Goal: Navigation & Orientation: Find specific page/section

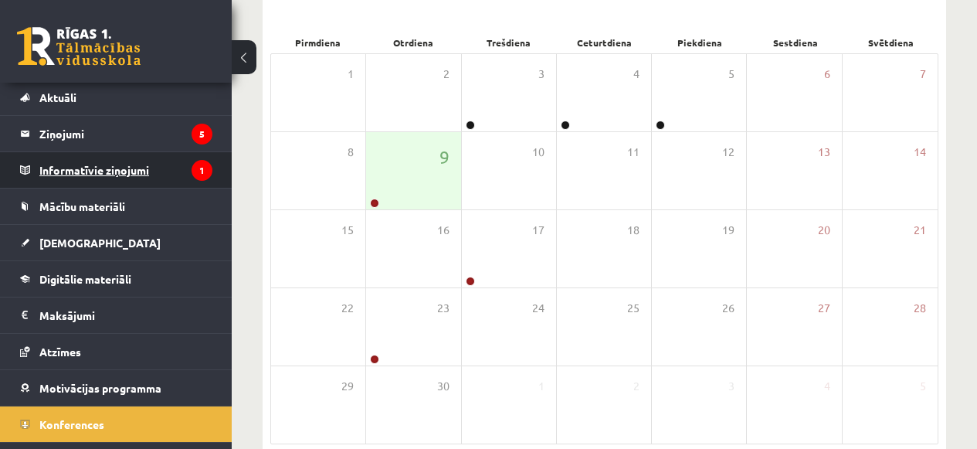
scroll to position [49, 0]
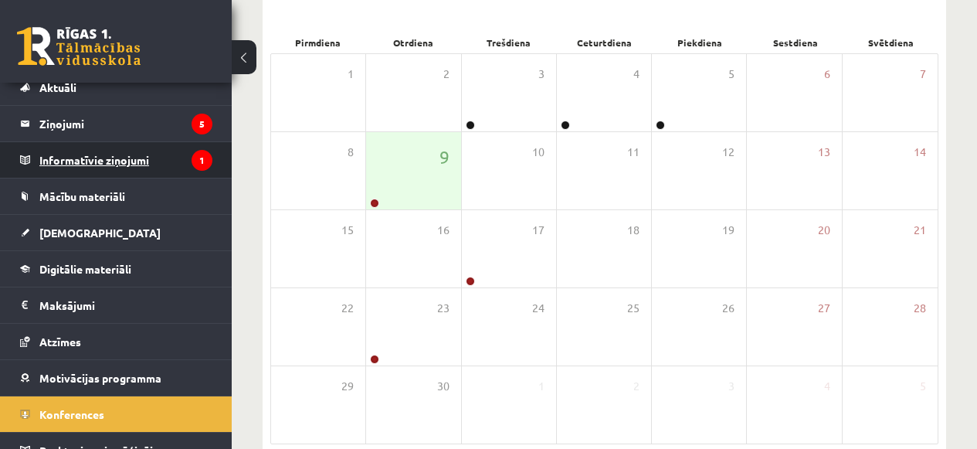
click at [111, 197] on span "Mācību materiāli" at bounding box center [82, 196] width 86 height 14
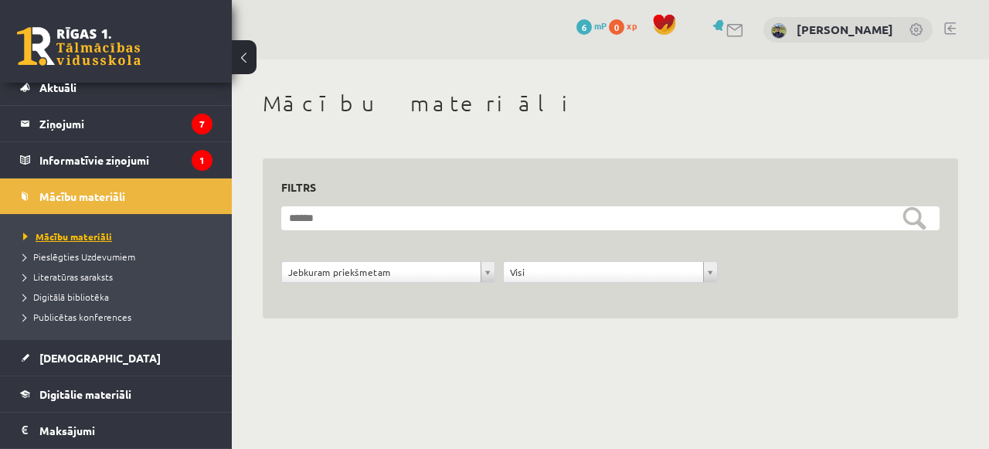
click at [111, 240] on link "Mācību materiāli" at bounding box center [119, 236] width 193 height 14
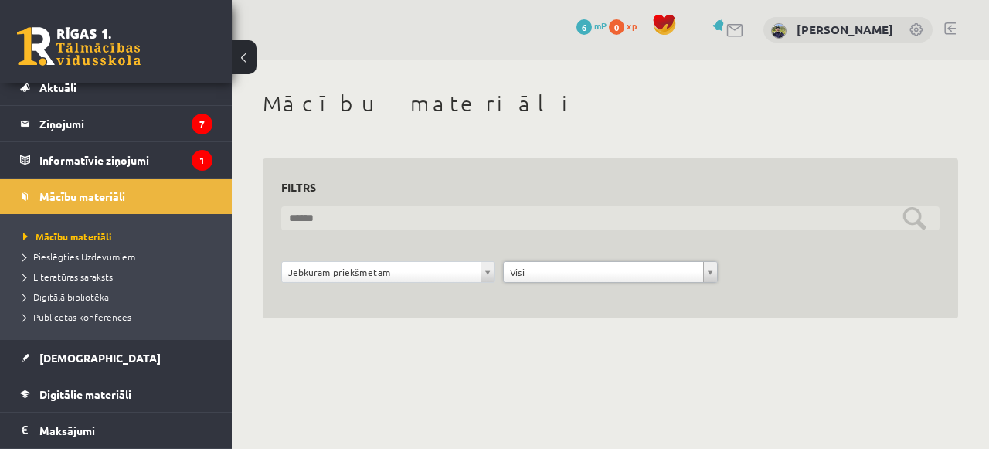
click at [569, 213] on input "text" at bounding box center [610, 218] width 658 height 24
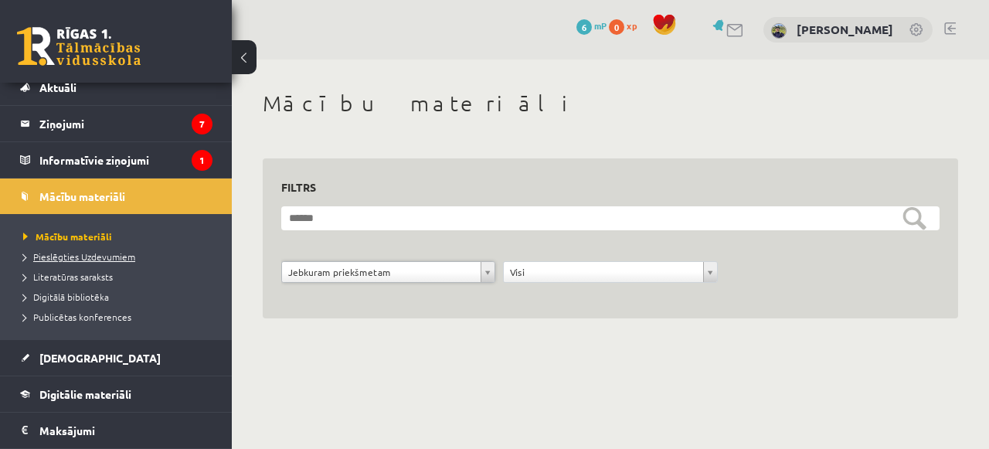
click at [92, 251] on span "Pieslēgties Uzdevumiem" at bounding box center [79, 256] width 112 height 12
click at [88, 279] on span "Literatūras saraksts" at bounding box center [68, 276] width 90 height 12
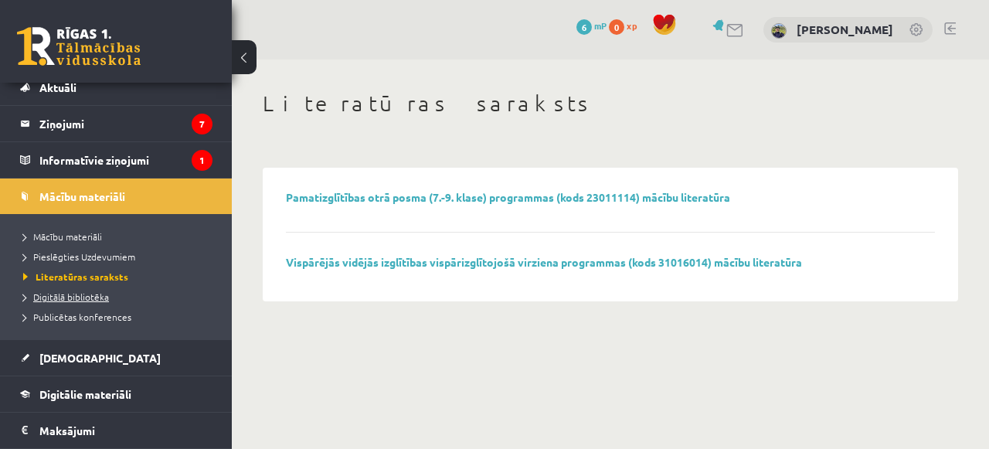
click at [81, 298] on span "Digitālā bibliotēka" at bounding box center [66, 297] width 86 height 12
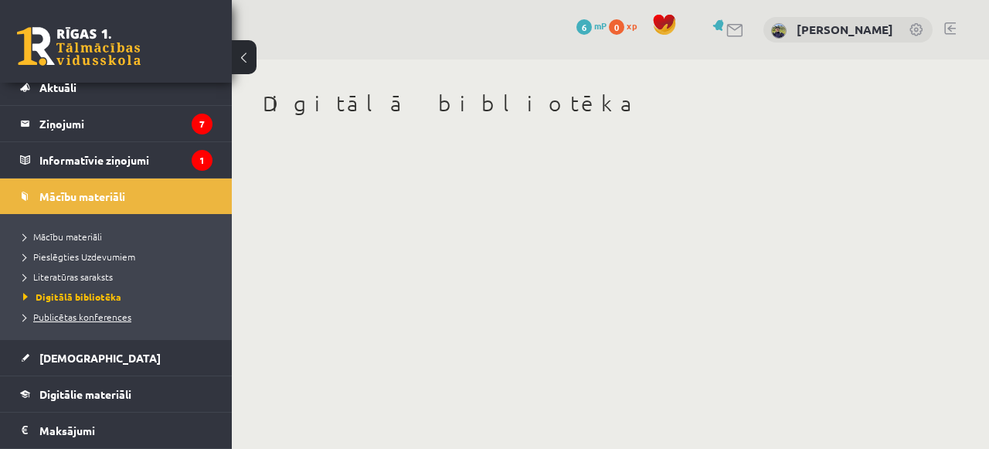
click at [79, 313] on span "Publicētas konferences" at bounding box center [77, 317] width 108 height 12
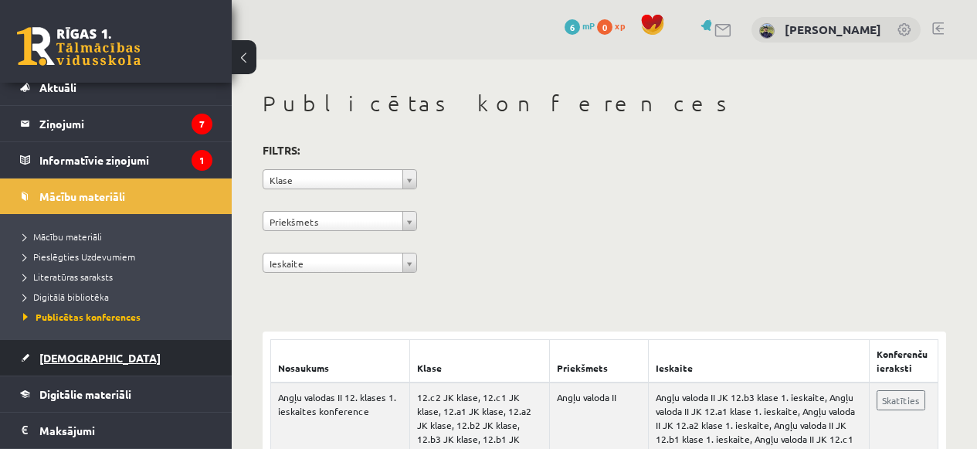
click at [66, 359] on span "[DEMOGRAPHIC_DATA]" at bounding box center [99, 358] width 121 height 14
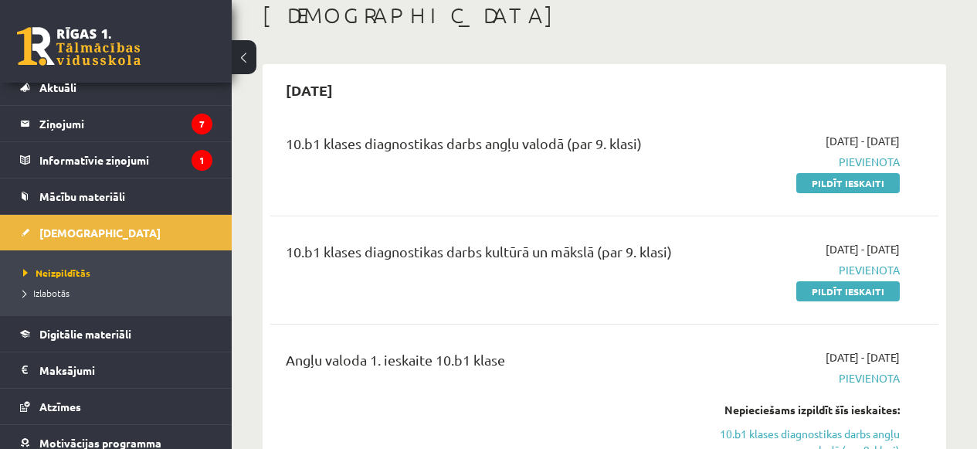
scroll to position [93, 0]
